Goal: Task Accomplishment & Management: Manage account settings

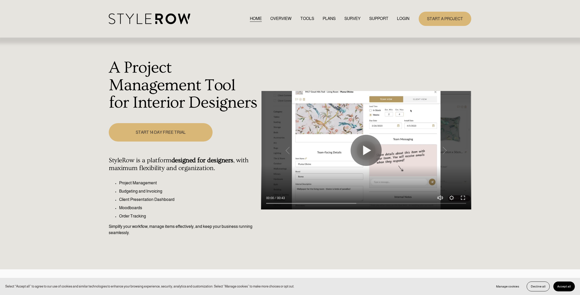
click at [403, 20] on link "LOGIN" at bounding box center [403, 18] width 12 height 7
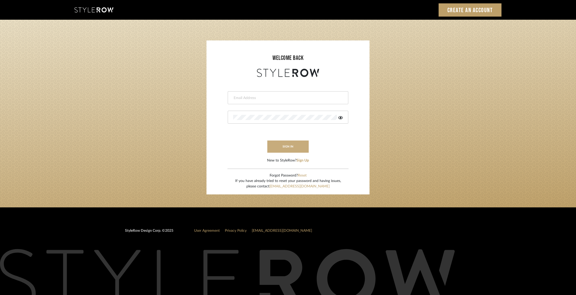
type input "[PERSON_NAME][EMAIL_ADDRESS][DOMAIN_NAME]"
click at [297, 145] on button "sign in" at bounding box center [287, 146] width 41 height 12
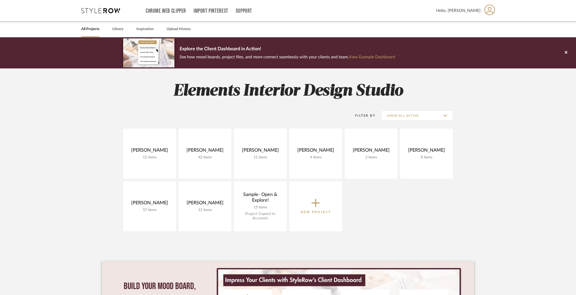
click at [475, 12] on span "Hello, Gina" at bounding box center [458, 11] width 45 height 6
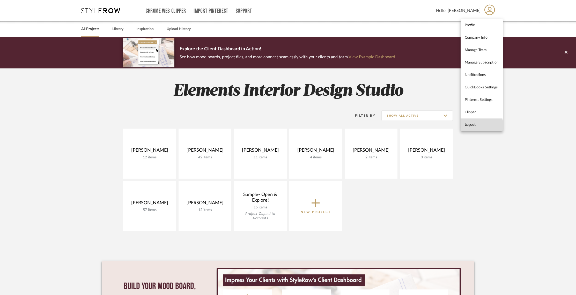
click at [472, 127] on button "Logout" at bounding box center [482, 124] width 42 height 12
